Goal: Transaction & Acquisition: Book appointment/travel/reservation

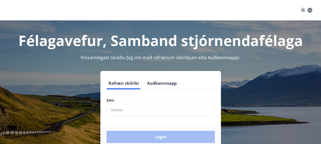
scroll to position [26, 0]
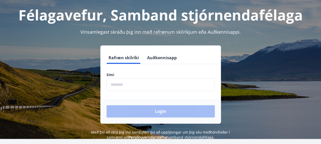
click at [124, 57] on button "Rafræn skilríki" at bounding box center [123, 58] width 34 height 12
click at [128, 84] on input "phone" at bounding box center [160, 84] width 108 height 13
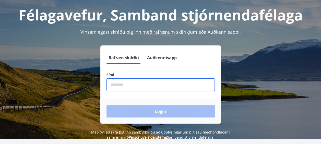
type input "********"
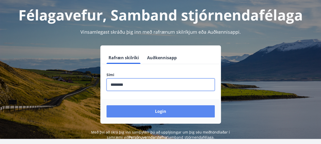
click at [146, 111] on button "Login" at bounding box center [160, 111] width 108 height 12
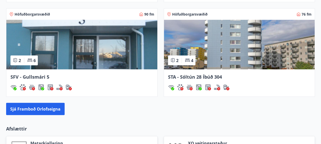
scroll to position [536, 0]
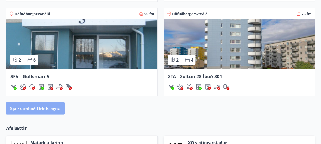
click at [40, 106] on button "Sjá framboð orlofseigna" at bounding box center [35, 108] width 58 height 12
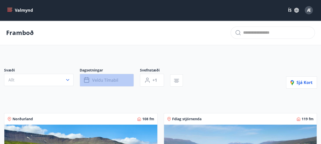
click at [97, 79] on span "Veldu tímabil" at bounding box center [105, 80] width 26 height 6
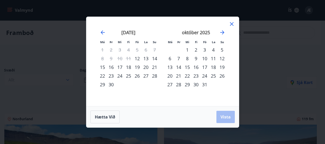
click at [206, 57] on div "10" at bounding box center [204, 58] width 9 height 9
click at [223, 57] on div "12" at bounding box center [222, 58] width 9 height 9
click at [226, 117] on span "Vista" at bounding box center [225, 117] width 10 height 6
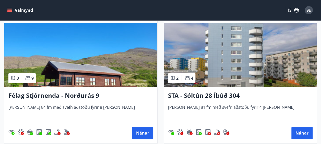
scroll to position [102, 0]
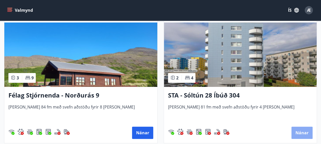
click at [298, 131] on button "Nánar" at bounding box center [301, 133] width 21 height 12
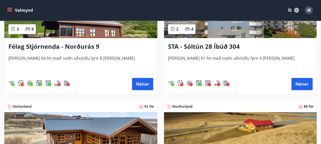
scroll to position [128, 0]
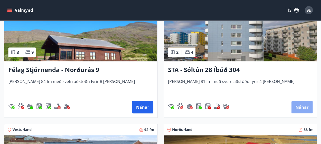
click at [301, 106] on button "Nánar" at bounding box center [301, 107] width 21 height 12
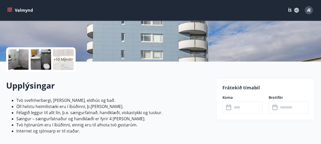
scroll to position [102, 0]
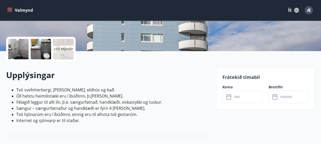
click at [238, 98] on input "text" at bounding box center [247, 97] width 30 height 13
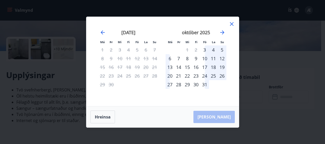
click at [205, 57] on div "10" at bounding box center [204, 58] width 9 height 9
click at [222, 58] on div "12" at bounding box center [222, 58] width 9 height 9
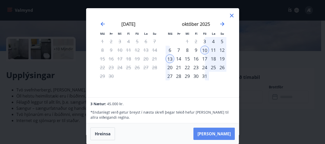
click at [222, 132] on button "[PERSON_NAME]" at bounding box center [213, 134] width 41 height 12
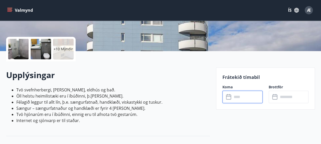
type input "******"
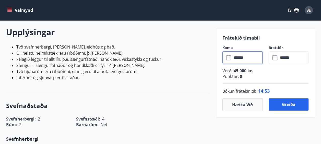
scroll to position [153, 0]
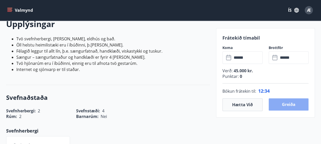
click at [284, 102] on button "Greiða" at bounding box center [289, 104] width 40 height 12
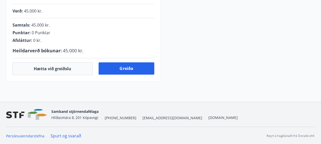
scroll to position [153, 0]
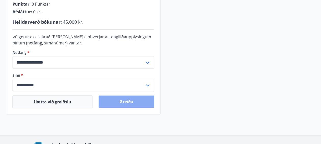
click at [122, 99] on button "Greiða" at bounding box center [126, 101] width 55 height 12
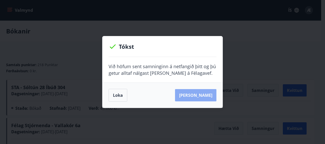
click at [206, 95] on button "Sjá samning" at bounding box center [195, 95] width 41 height 12
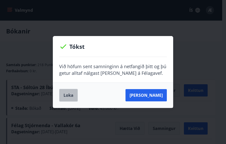
click at [69, 95] on button "Loka" at bounding box center [68, 95] width 19 height 13
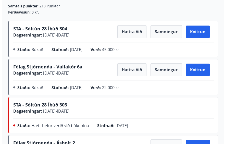
scroll to position [51, 0]
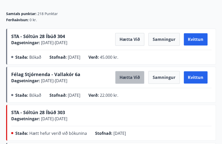
click at [132, 76] on button "Hætta við" at bounding box center [129, 77] width 29 height 13
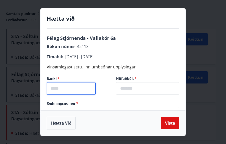
click at [61, 87] on input "text" at bounding box center [71, 88] width 49 height 13
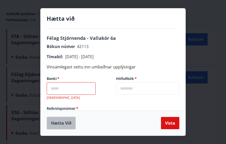
click at [68, 122] on button "Hætta við" at bounding box center [61, 123] width 29 height 13
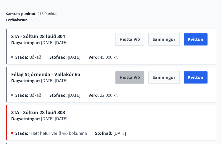
click at [134, 75] on button "Hætta við" at bounding box center [129, 77] width 29 height 13
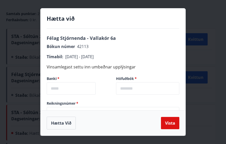
click at [56, 89] on input "text" at bounding box center [71, 88] width 49 height 13
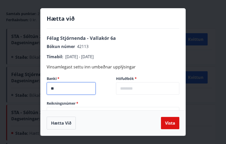
type input "*"
type input "****"
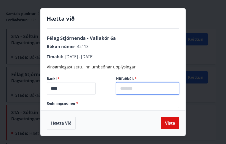
click at [133, 88] on input "text" at bounding box center [147, 88] width 63 height 13
type input "**"
click at [82, 104] on label "Reikningsnúmer   *" at bounding box center [113, 103] width 133 height 5
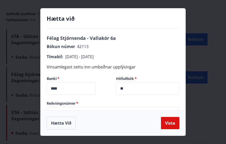
click at [82, 102] on label "Reikningsnúmer   *" at bounding box center [113, 103] width 133 height 5
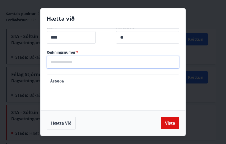
click at [73, 62] on input "text" at bounding box center [113, 62] width 133 height 13
type input "******"
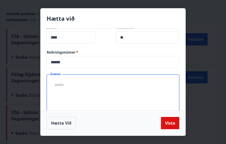
click at [71, 81] on textarea "Ástæða" at bounding box center [113, 93] width 126 height 29
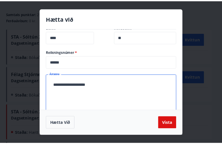
scroll to position [58, 0]
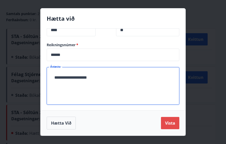
type textarea "**********"
click at [170, 123] on button "Vista" at bounding box center [170, 123] width 18 height 12
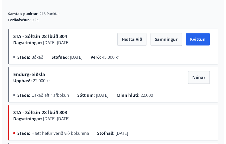
scroll to position [0, 0]
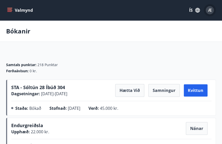
click at [210, 9] on span "Æ" at bounding box center [210, 10] width 4 height 6
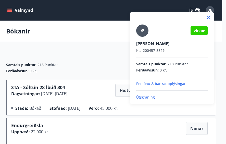
click at [144, 95] on p "Útskráning" at bounding box center [171, 97] width 71 height 5
